Goal: Communication & Community: Answer question/provide support

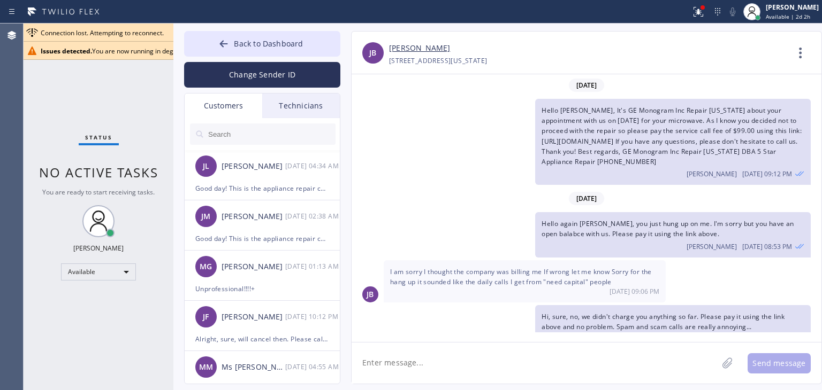
click at [314, 38] on button "Back to Dashboard" at bounding box center [262, 44] width 156 height 26
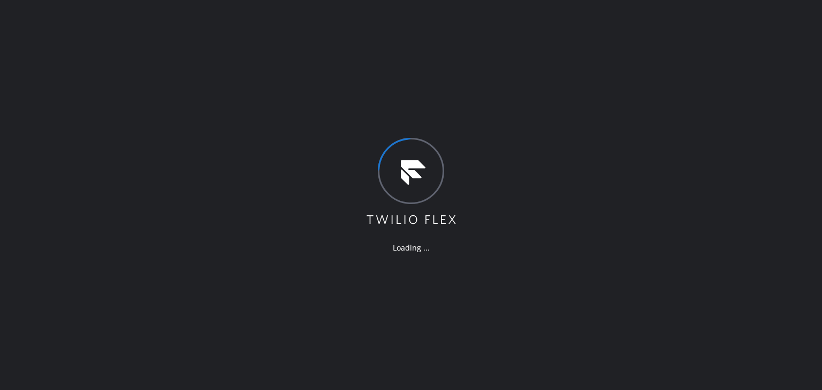
click at [527, 236] on div "Loading ..." at bounding box center [411, 195] width 822 height 390
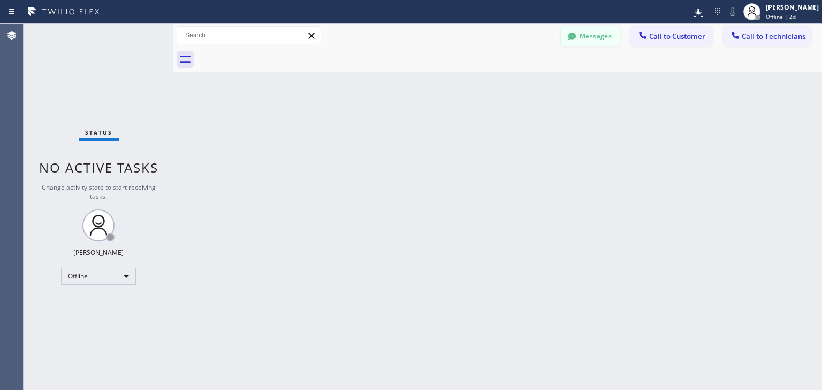
click at [573, 46] on button "Messages" at bounding box center [590, 36] width 59 height 20
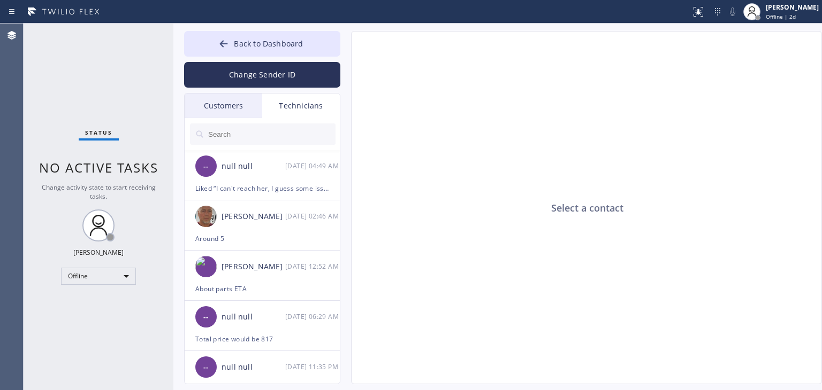
click at [222, 109] on div "Customers" at bounding box center [224, 106] width 78 height 25
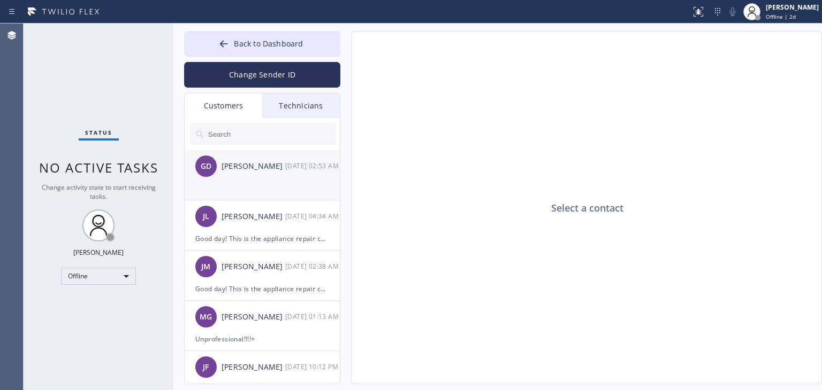
click at [246, 174] on div "GD Gretchen Dinapoli 10/13 02:53 AM" at bounding box center [263, 166] width 156 height 32
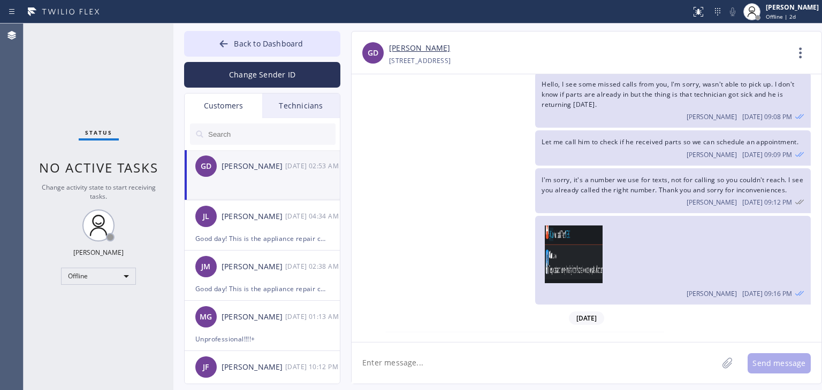
scroll to position [540, 0]
click at [420, 47] on link "[PERSON_NAME]" at bounding box center [419, 48] width 61 height 12
click at [265, 140] on input "text" at bounding box center [271, 134] width 128 height 21
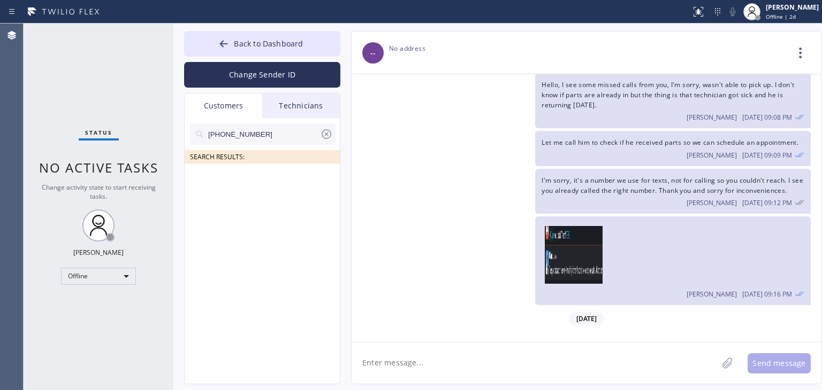
click at [116, 22] on div "Status report No issues detected If you experience an issue, please download th…" at bounding box center [411, 12] width 822 height 24
click at [252, 134] on input "(305) 778-1880" at bounding box center [263, 134] width 113 height 21
click at [270, 133] on input "(305) 778-1880" at bounding box center [263, 134] width 113 height 21
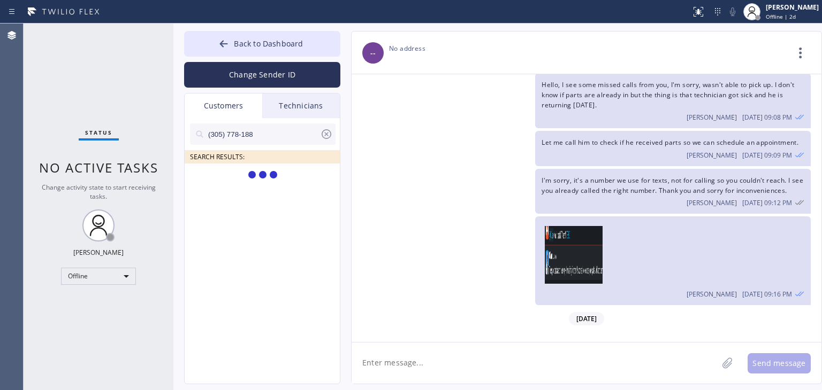
click at [270, 133] on input "(305) 778-188" at bounding box center [263, 134] width 113 height 21
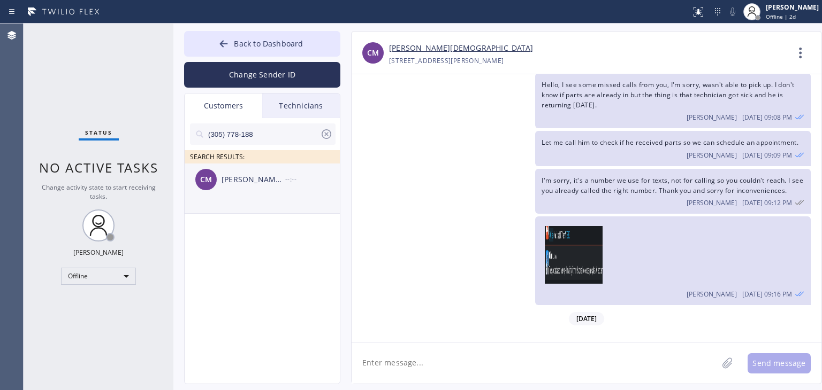
type input "(305) 778-188"
click at [302, 195] on li "CM Christie Mosquera --:--" at bounding box center [263, 189] width 156 height 50
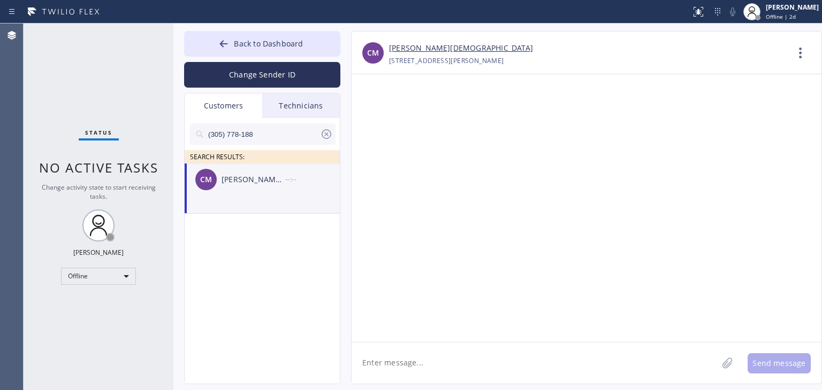
scroll to position [0, 0]
paste textarea "Good day! This is the appliance repair company you recently contacted. Unfortun…"
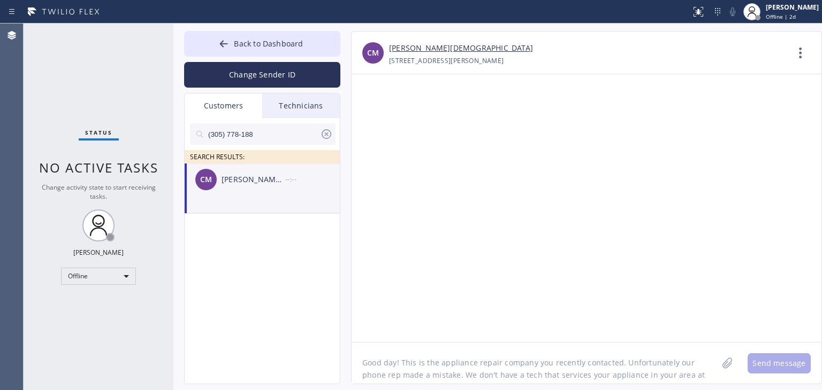
click at [580, 366] on textarea "Good day! This is the appliance repair company you recently contacted. Unfortun…" at bounding box center [534, 363] width 366 height 41
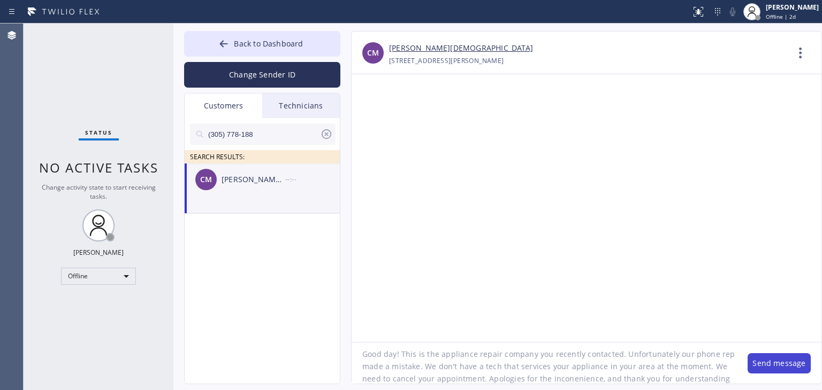
type textarea "Good day! This is the appliance repair company you recently contacted. Unfortun…"
click at [805, 362] on button "Send message" at bounding box center [778, 364] width 63 height 20
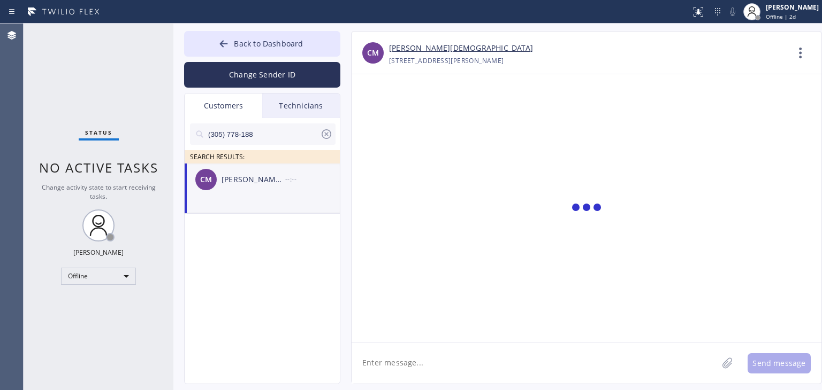
scroll to position [0, 0]
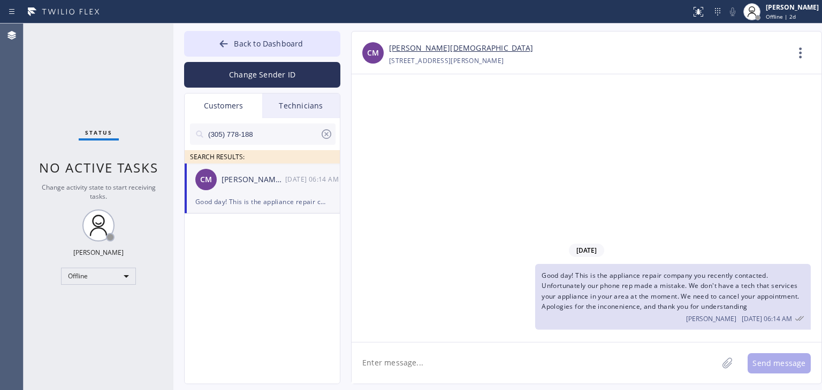
click at [328, 132] on icon at bounding box center [326, 134] width 13 height 13
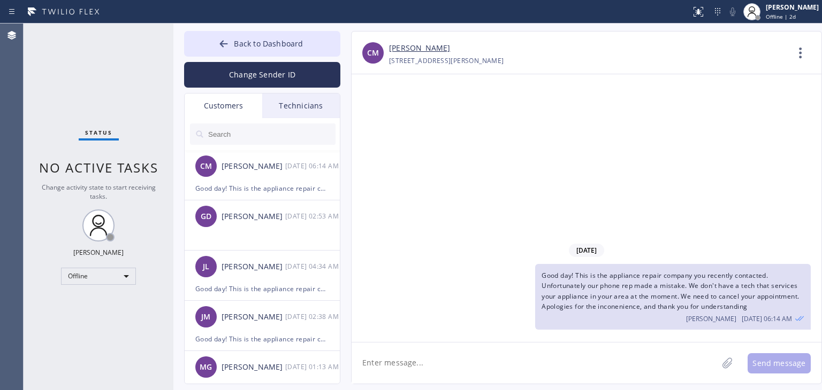
click at [248, 134] on input "text" at bounding box center [271, 134] width 128 height 21
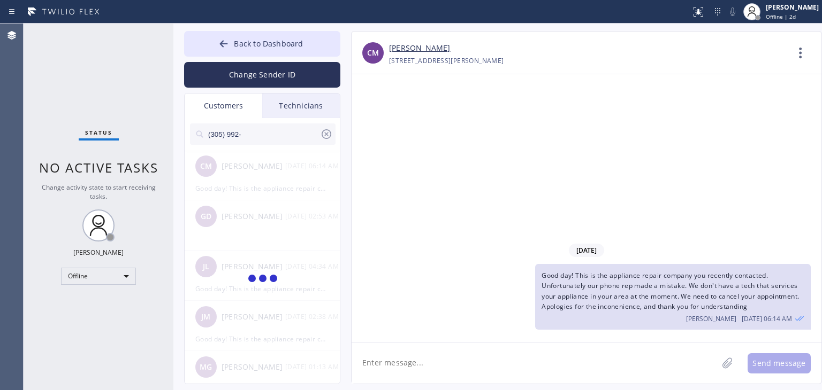
click at [279, 137] on input "(305) 992-" at bounding box center [263, 134] width 113 height 21
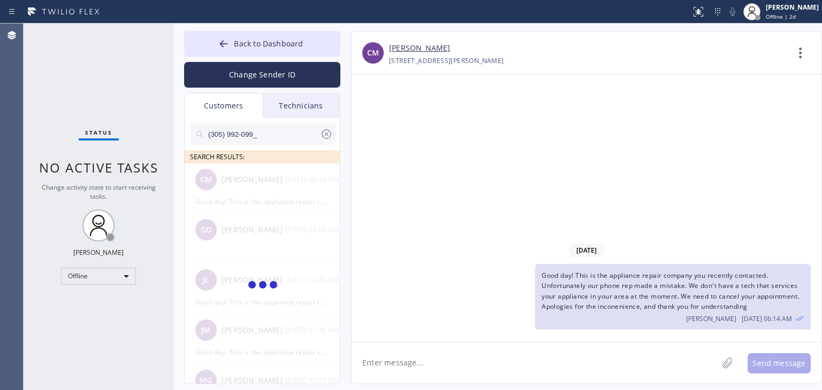
click at [282, 137] on input "(305) 992-099_" at bounding box center [263, 134] width 113 height 21
type input "(305) 992-099"
click at [287, 188] on div "JD Jorge Duarte --:--" at bounding box center [263, 180] width 156 height 32
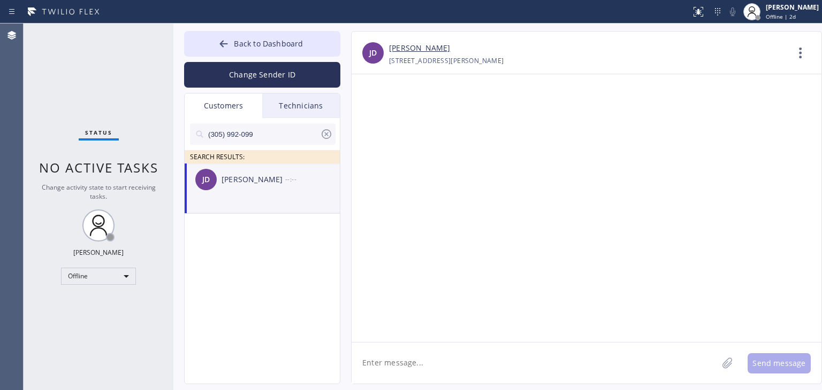
click at [487, 373] on textarea at bounding box center [534, 363] width 366 height 41
paste textarea "Good day! This is the appliance repair company you recently contacted. Unfortun…"
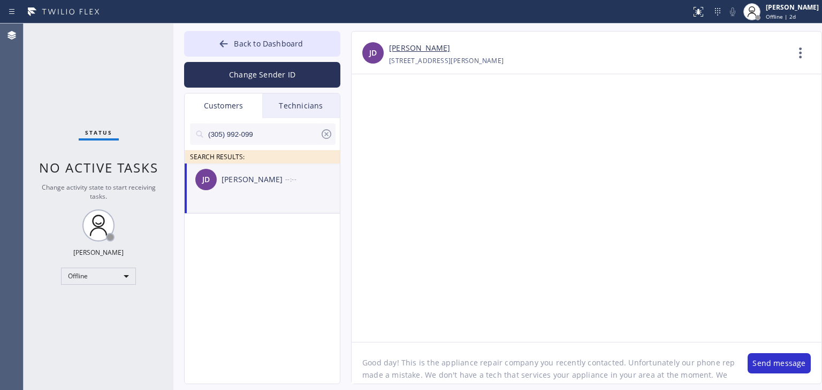
scroll to position [9, 0]
type textarea "Good day! This is the appliance repair company you recently contacted. Unfortun…"
click at [765, 371] on button "Send message" at bounding box center [778, 364] width 63 height 20
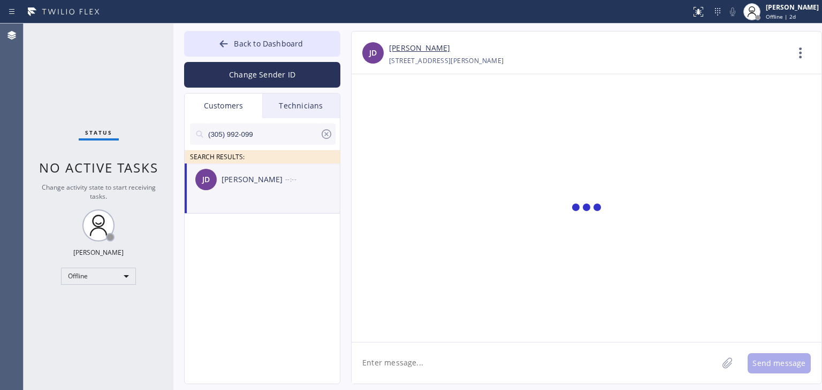
scroll to position [0, 0]
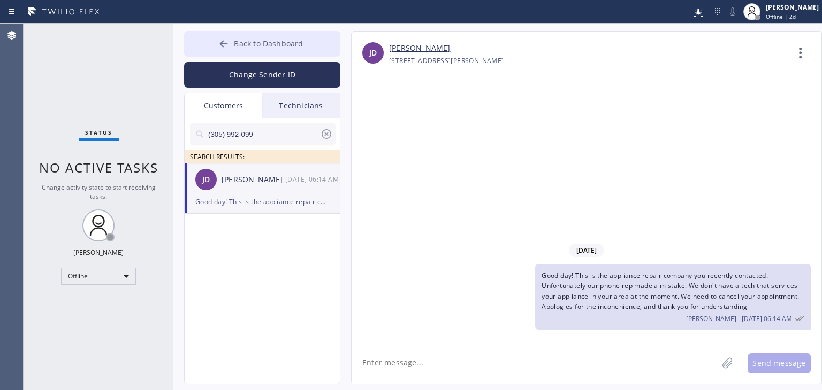
click at [293, 39] on span "Back to Dashboard" at bounding box center [268, 44] width 69 height 10
